Goal: Task Accomplishment & Management: Manage account settings

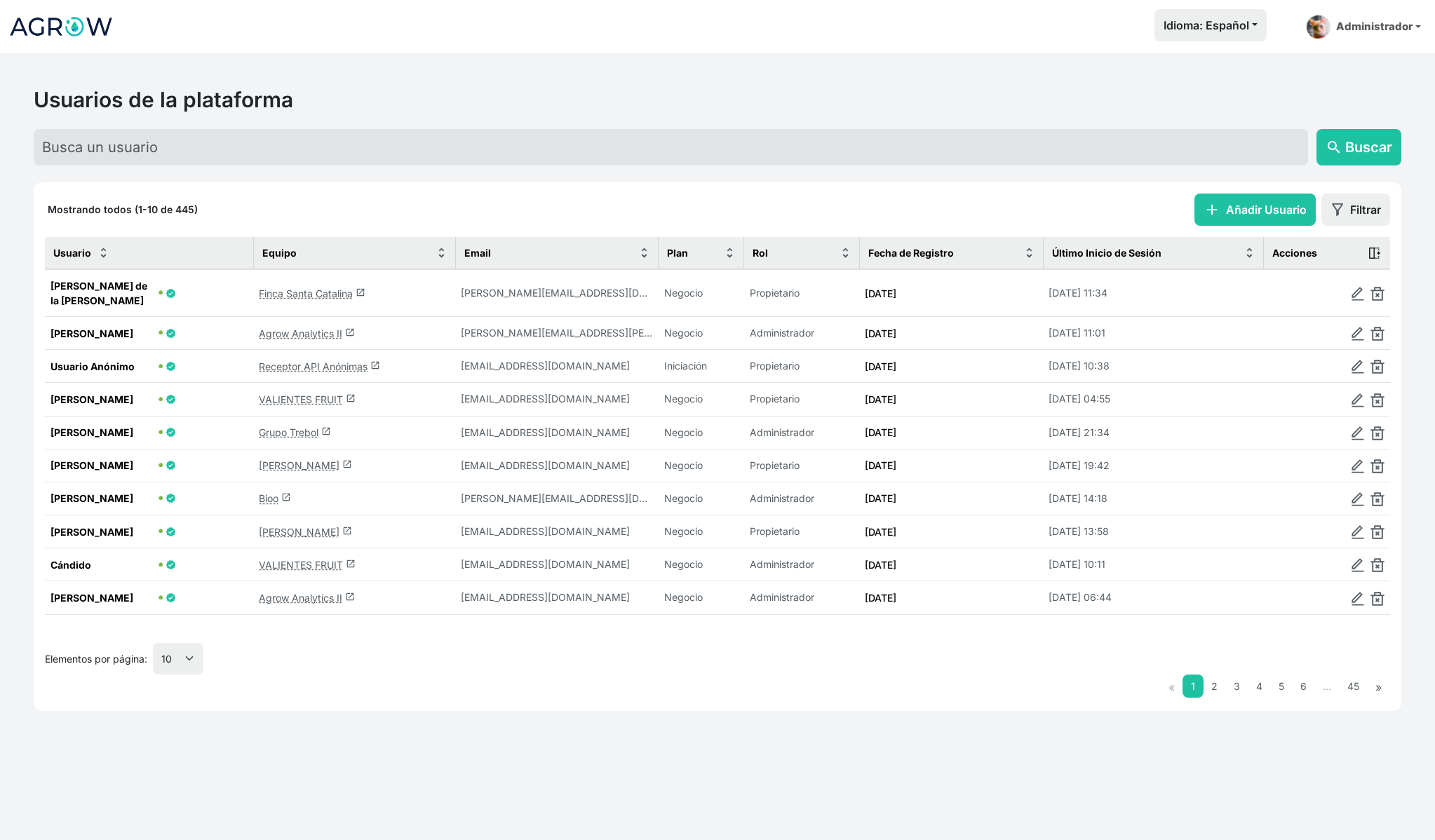
drag, startPoint x: 1136, startPoint y: 318, endPoint x: 1039, endPoint y: 314, distance: 97.1
click at [1039, 317] on tr "Celia Vincent 🟢 verified Agrow Analytics II launch celia.vincent@gmail.com Nego…" at bounding box center [717, 333] width 1345 height 33
click at [1039, 317] on td "[DATE]" at bounding box center [950, 333] width 183 height 33
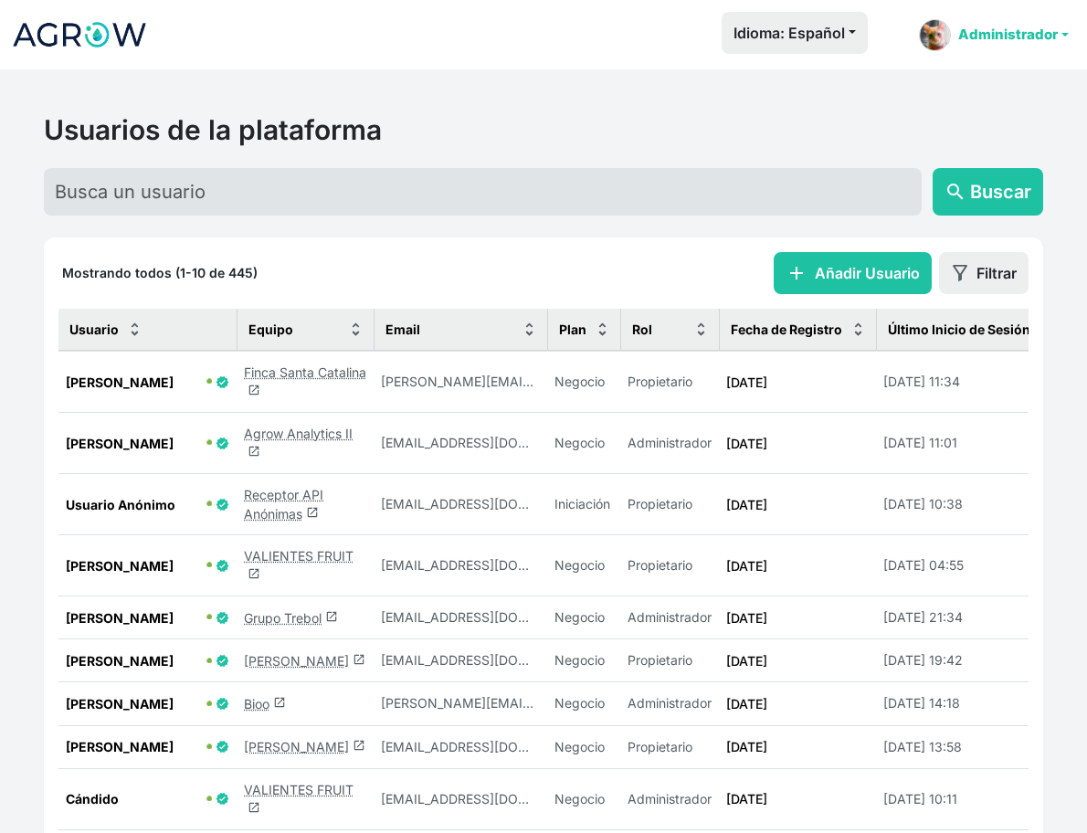
click at [1023, 30] on link "Administrador" at bounding box center [994, 35] width 164 height 47
click at [348, 48] on div "Idioma: Español Español English Português Administrador Preferencias Usuarios d…" at bounding box center [620, 35] width 914 height 47
click at [623, 147] on div "Usuarios de la plataforma search Buscar" at bounding box center [544, 164] width 1022 height 102
